Goal: Information Seeking & Learning: Check status

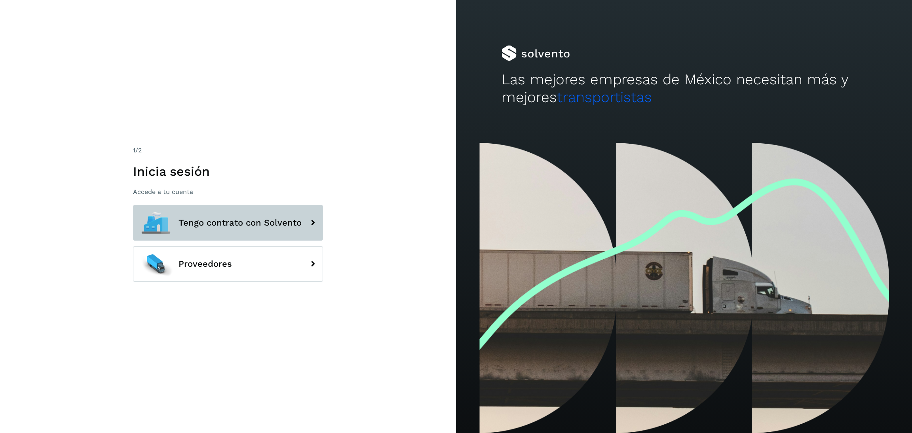
click at [217, 211] on button "Tengo contrato con Solvento" at bounding box center [228, 223] width 190 height 36
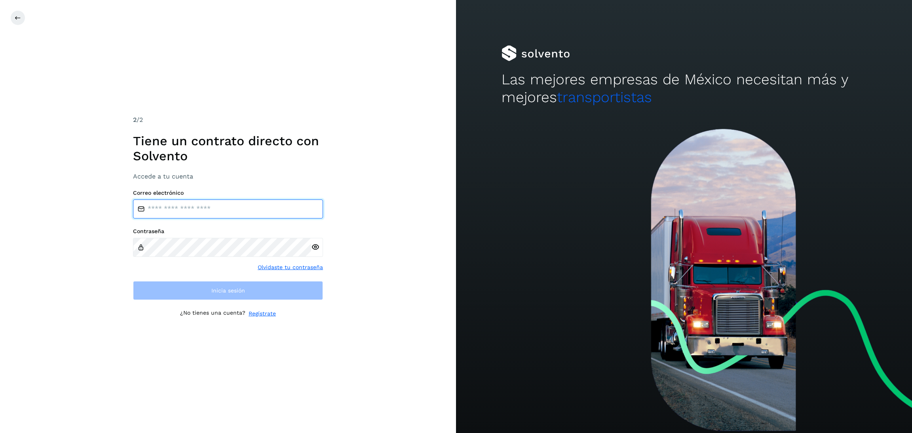
type input "**********"
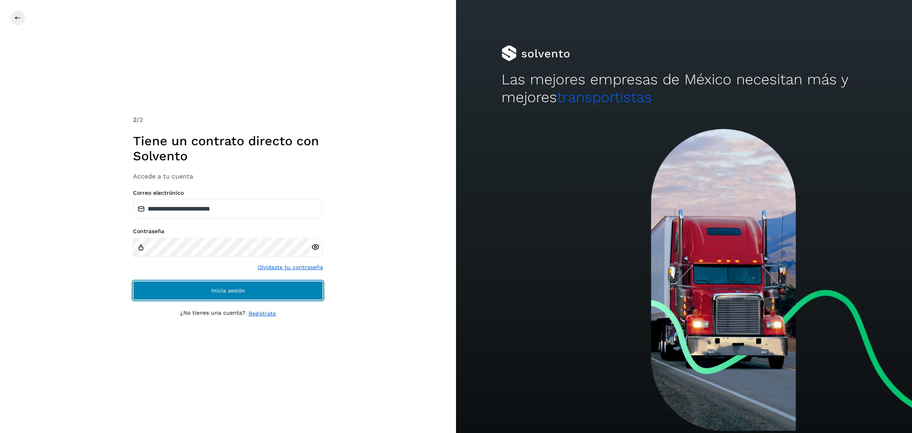
click at [256, 292] on button "Inicia sesión" at bounding box center [228, 290] width 190 height 19
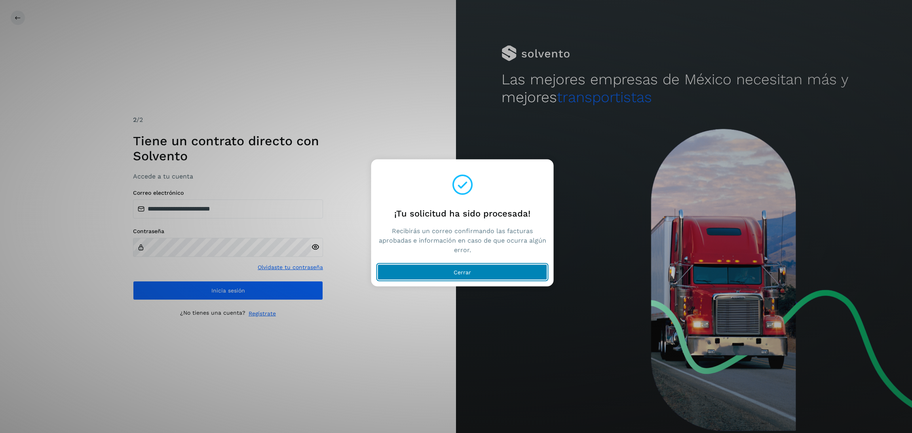
click at [427, 270] on button "Cerrar" at bounding box center [463, 272] width 170 height 16
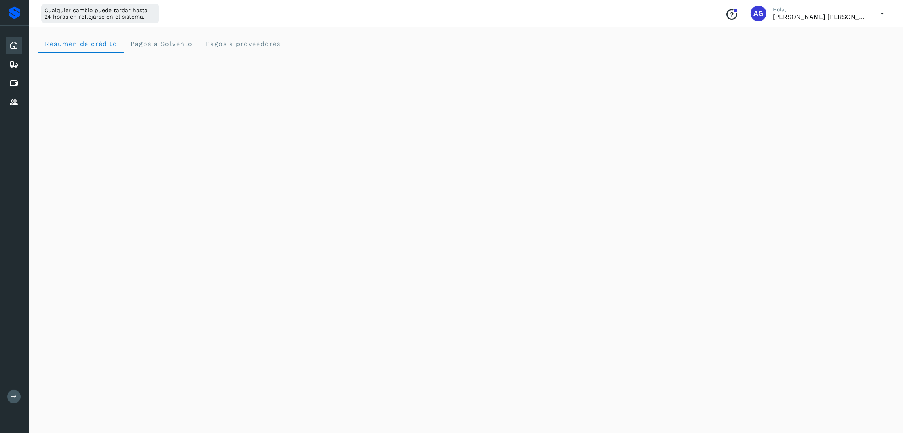
click at [17, 394] on button at bounding box center [13, 396] width 13 height 13
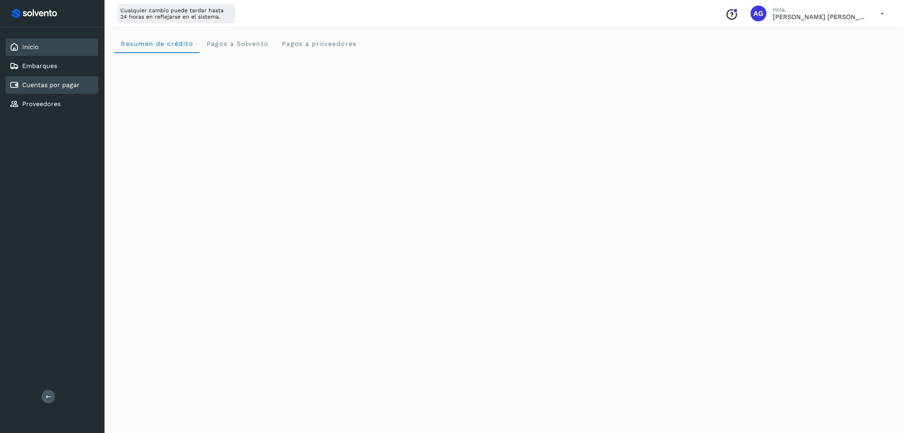
click at [80, 85] on div "Cuentas por pagar" at bounding box center [52, 84] width 93 height 17
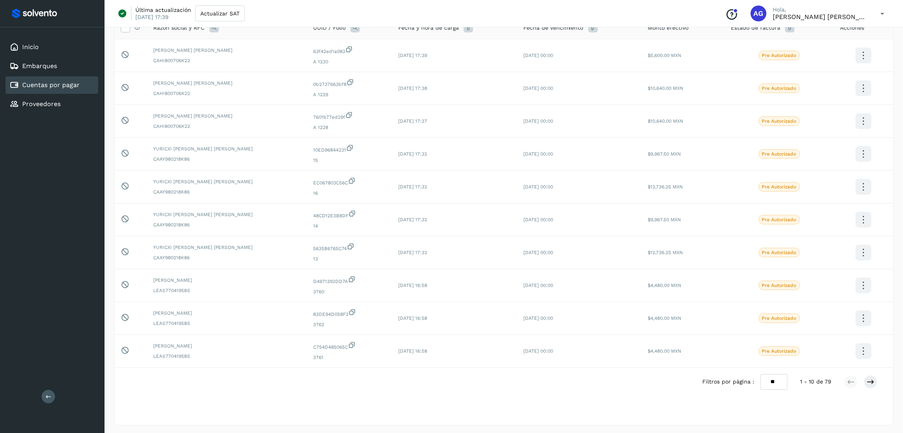
scroll to position [74, 0]
click at [871, 380] on icon at bounding box center [871, 380] width 8 height 8
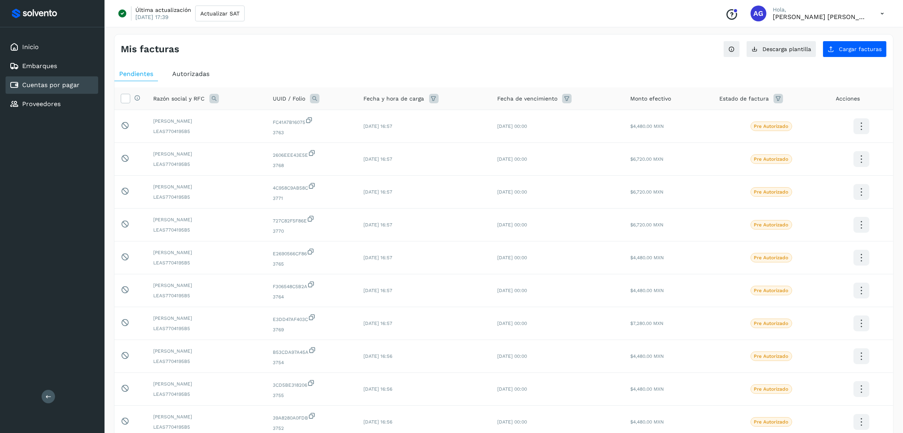
scroll to position [59, 0]
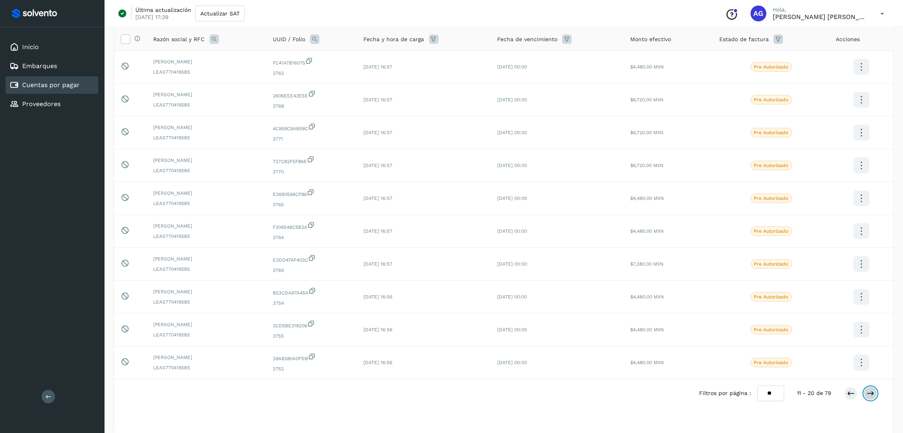
click at [870, 397] on icon at bounding box center [871, 394] width 8 height 8
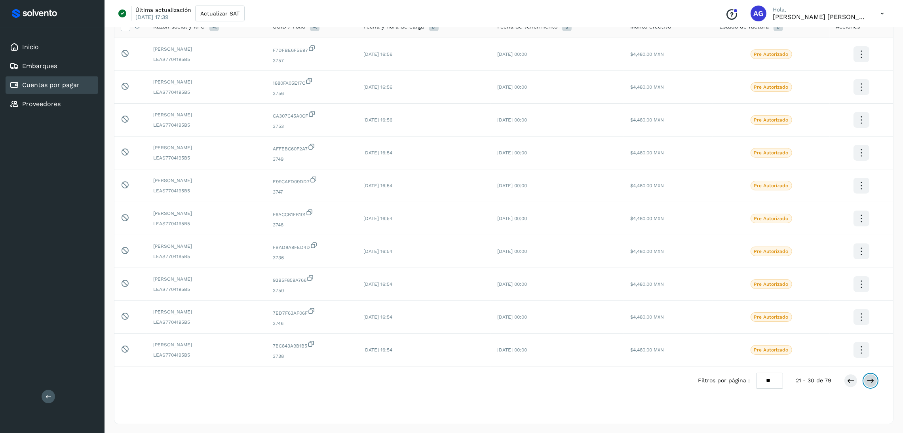
scroll to position [74, 0]
click at [870, 386] on button at bounding box center [870, 379] width 13 height 13
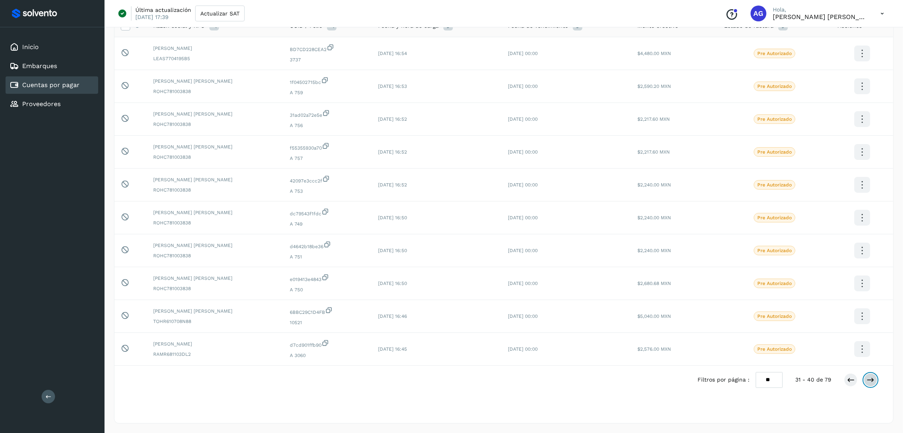
click at [870, 386] on button at bounding box center [870, 379] width 13 height 13
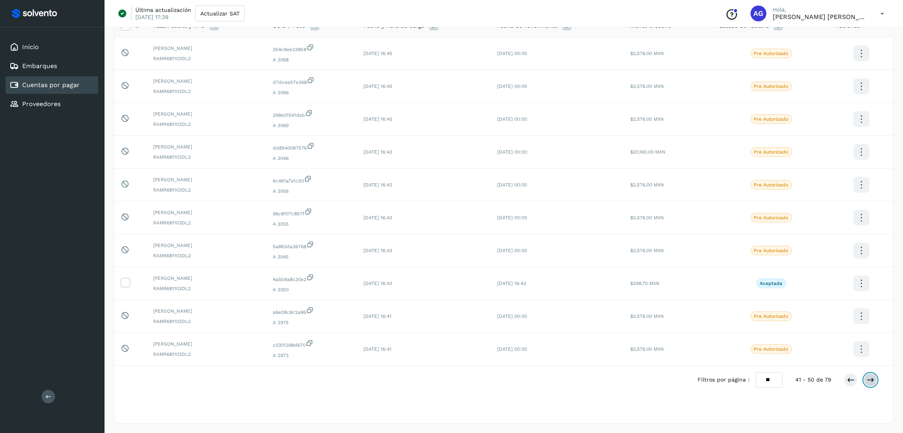
click at [871, 381] on icon at bounding box center [871, 380] width 8 height 8
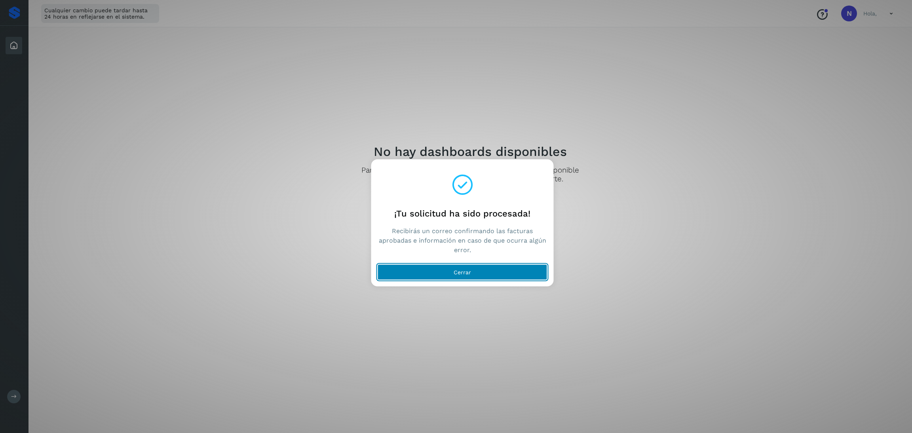
click at [479, 273] on button "Cerrar" at bounding box center [463, 272] width 170 height 16
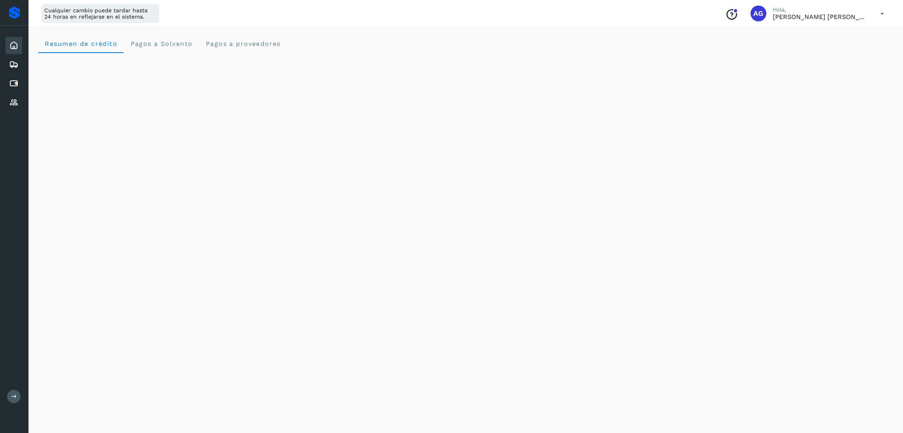
click at [17, 400] on button at bounding box center [13, 396] width 13 height 13
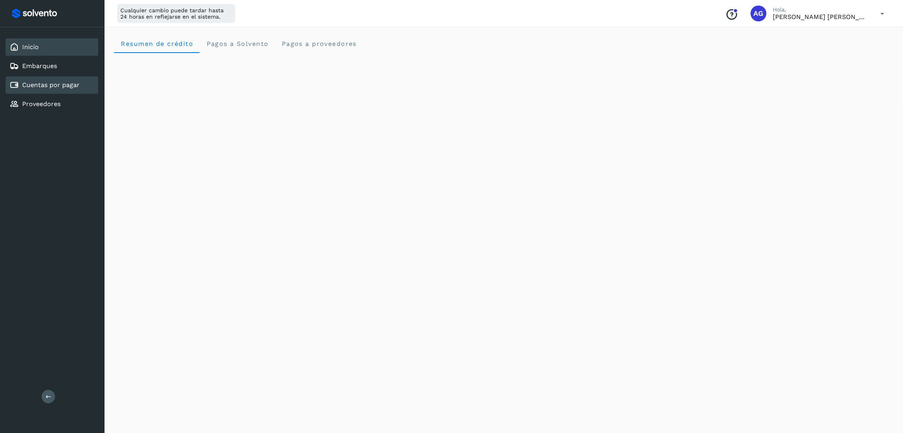
click at [56, 81] on link "Cuentas por pagar" at bounding box center [50, 85] width 57 height 8
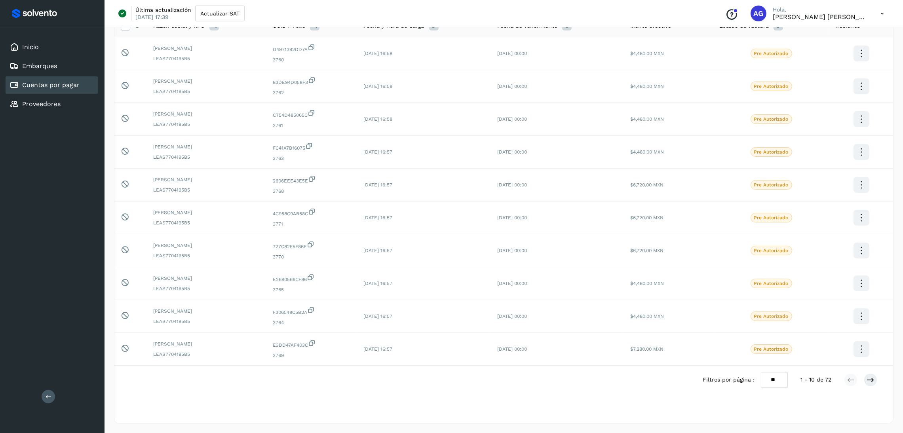
scroll to position [74, 0]
click at [867, 378] on icon at bounding box center [871, 380] width 8 height 8
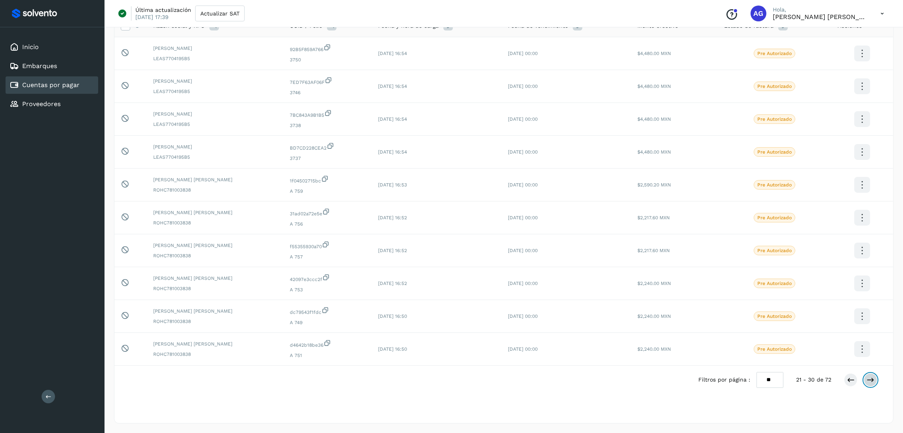
click at [870, 383] on icon at bounding box center [871, 380] width 8 height 8
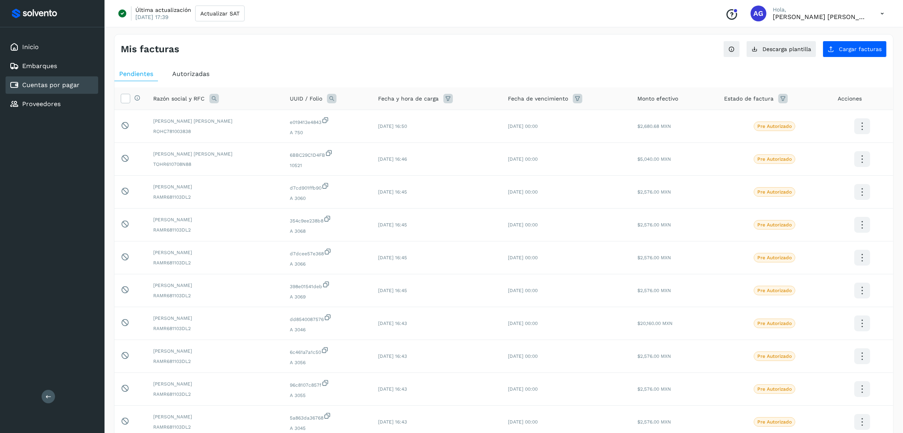
scroll to position [59, 0]
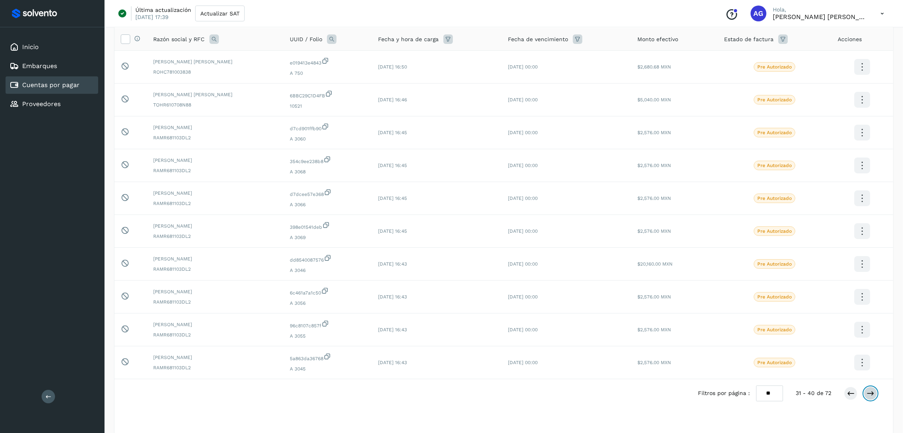
click at [869, 399] on button at bounding box center [870, 393] width 13 height 13
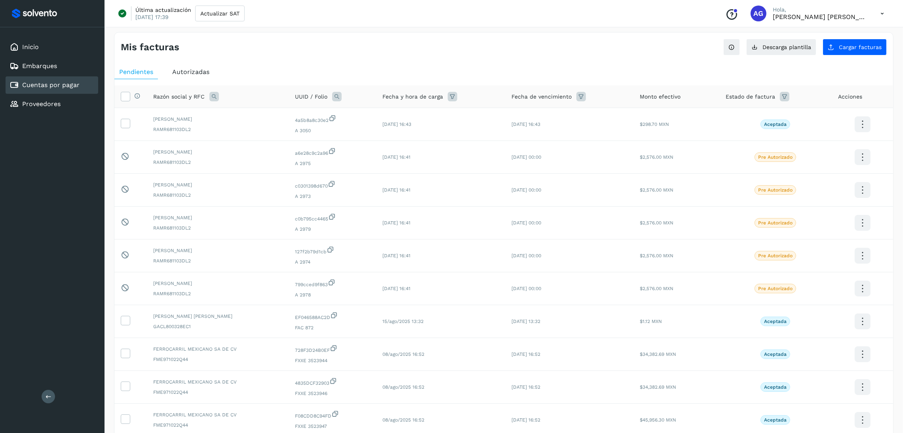
scroll to position [0, 0]
click at [182, 74] on span "Autorizadas" at bounding box center [190, 74] width 37 height 8
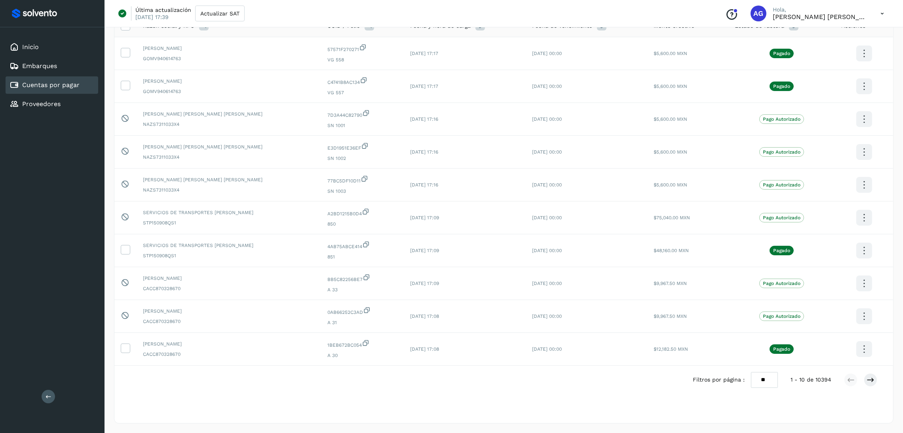
scroll to position [74, 0]
click at [865, 382] on button at bounding box center [870, 379] width 13 height 13
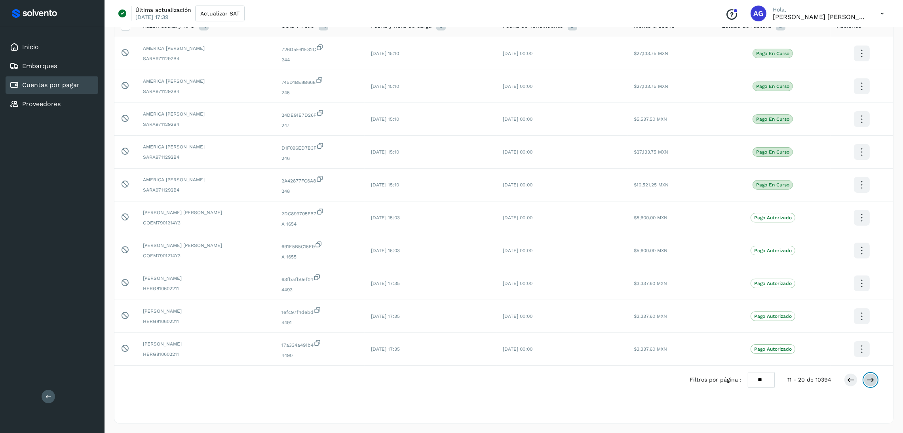
click at [868, 383] on icon at bounding box center [871, 380] width 8 height 8
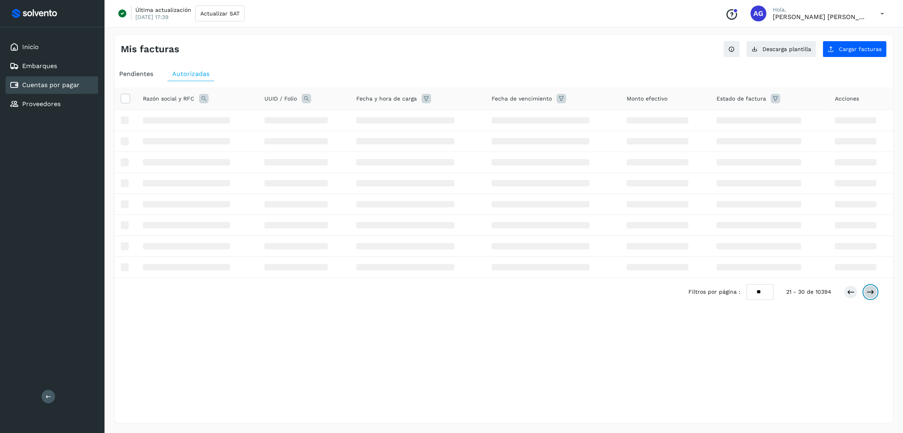
scroll to position [0, 0]
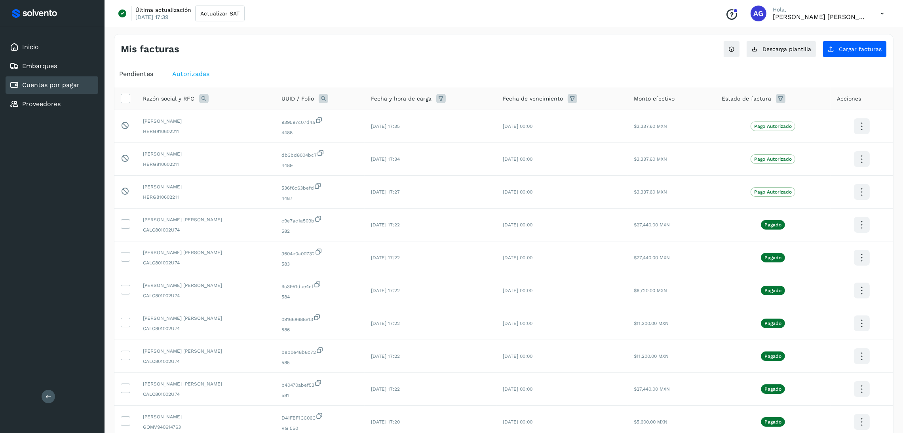
click at [200, 99] on icon at bounding box center [204, 99] width 10 height 10
click at [250, 133] on input "text" at bounding box center [255, 131] width 97 height 13
type input "**"
click at [251, 155] on button "Buscar" at bounding box center [276, 152] width 58 height 16
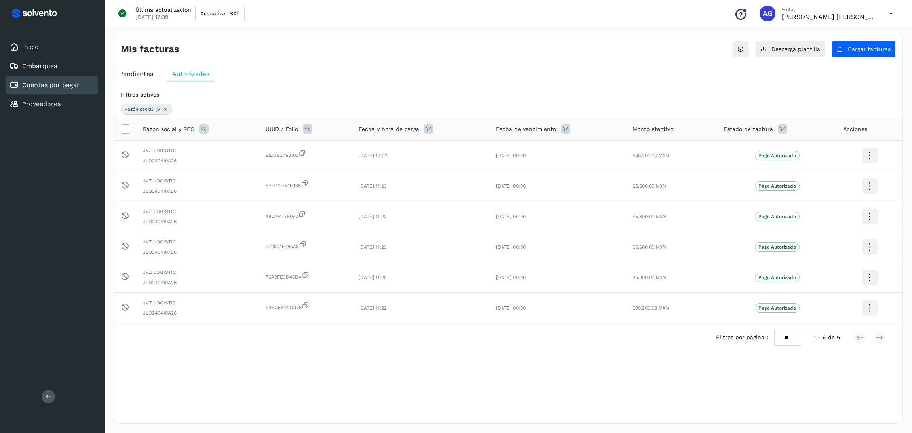
click at [165, 108] on icon at bounding box center [165, 109] width 6 height 6
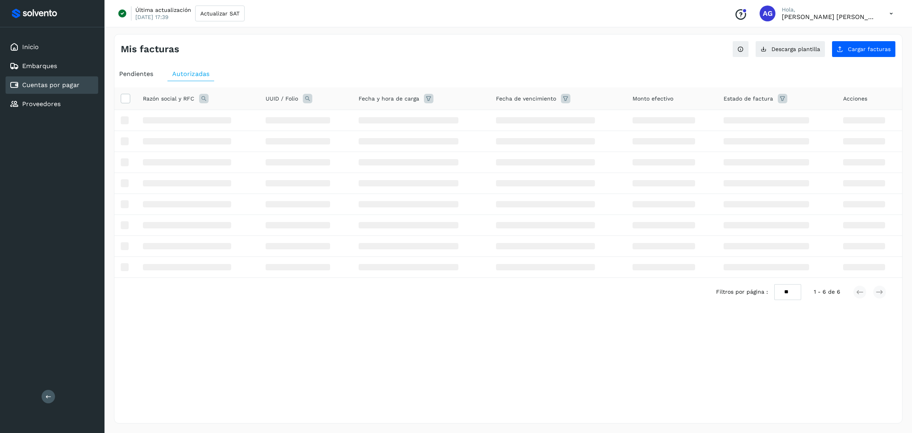
click at [201, 100] on icon at bounding box center [204, 99] width 10 height 10
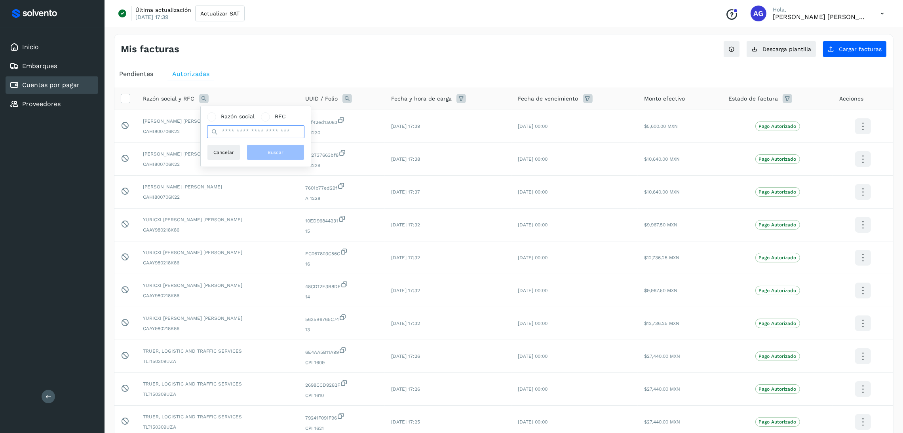
click at [277, 134] on input "text" at bounding box center [255, 131] width 97 height 13
type input "******"
click at [281, 148] on button "Buscar" at bounding box center [276, 152] width 58 height 16
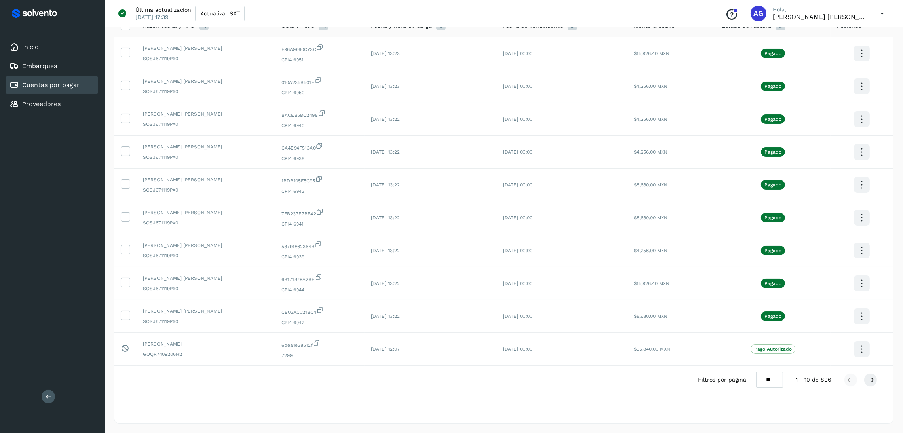
scroll to position [105, 0]
click at [868, 379] on icon at bounding box center [871, 380] width 8 height 8
